Goal: Check status

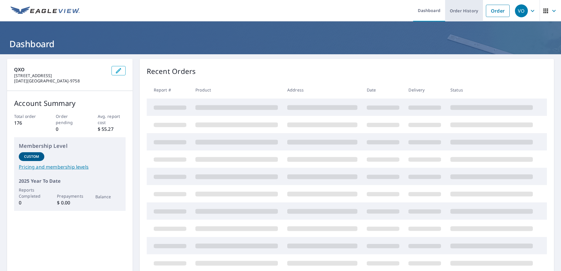
click at [467, 12] on link "Order History" at bounding box center [464, 10] width 38 height 21
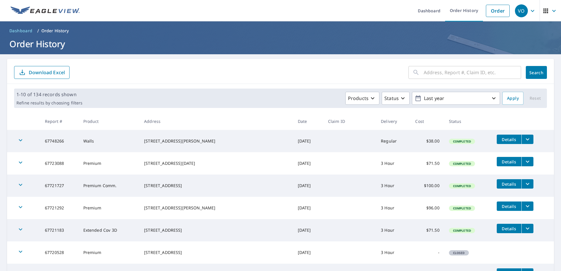
click at [500, 141] on span "Details" at bounding box center [509, 140] width 18 height 6
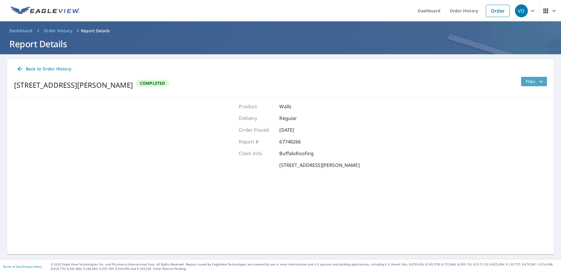
click at [526, 82] on span "Files" at bounding box center [535, 81] width 19 height 7
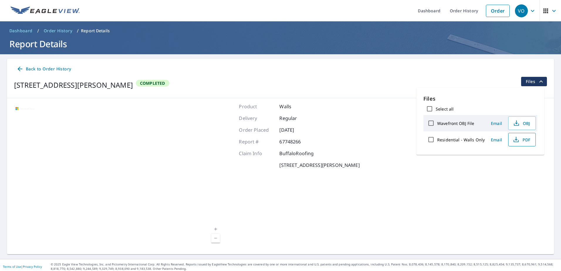
click at [519, 140] on span "PDF" at bounding box center [521, 139] width 19 height 7
